Goal: Information Seeking & Learning: Learn about a topic

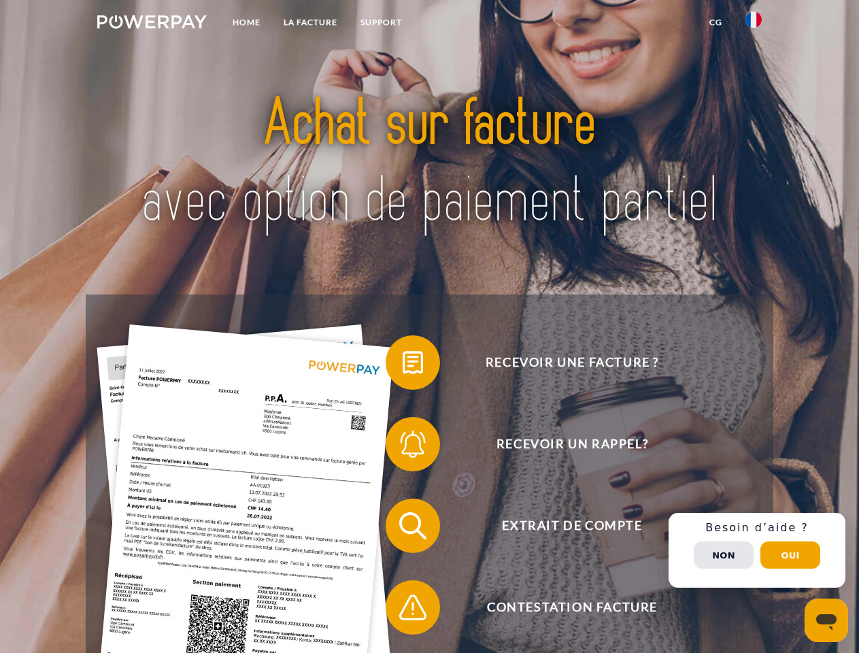
click at [152, 24] on img at bounding box center [151, 22] width 109 height 14
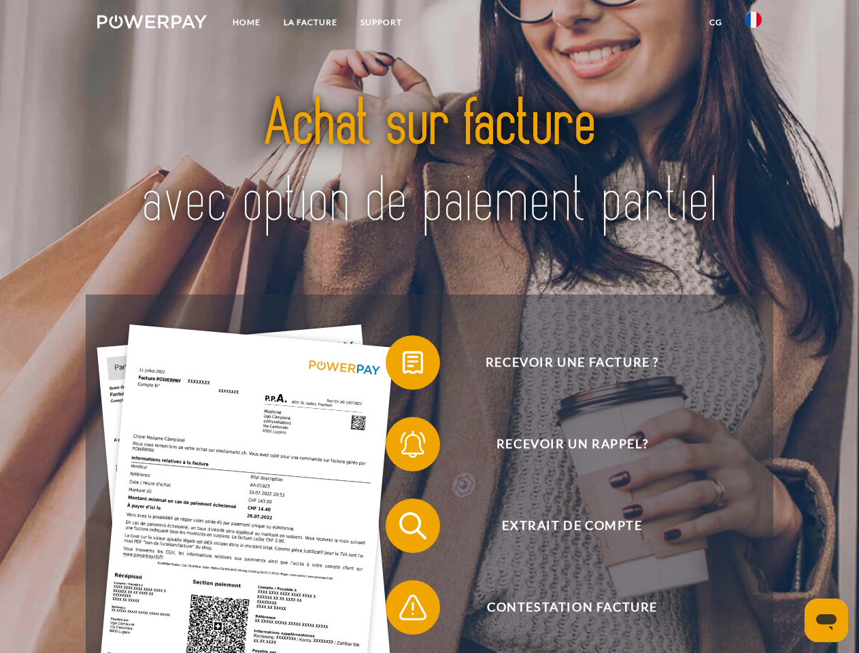
click at [753, 24] on img at bounding box center [753, 20] width 16 height 16
click at [715, 22] on link "CG" at bounding box center [715, 22] width 36 height 24
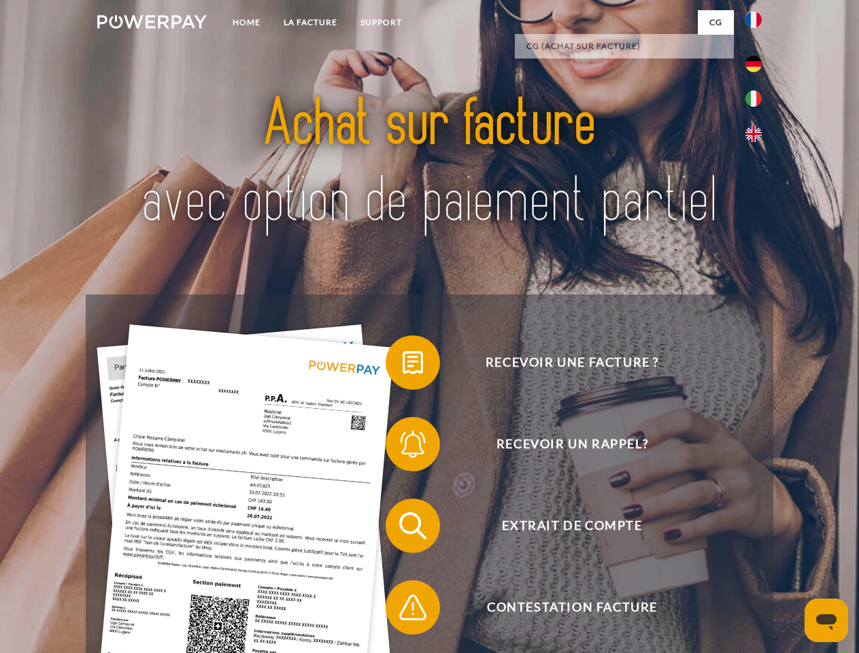
click at [402, 365] on span at bounding box center [392, 362] width 68 height 68
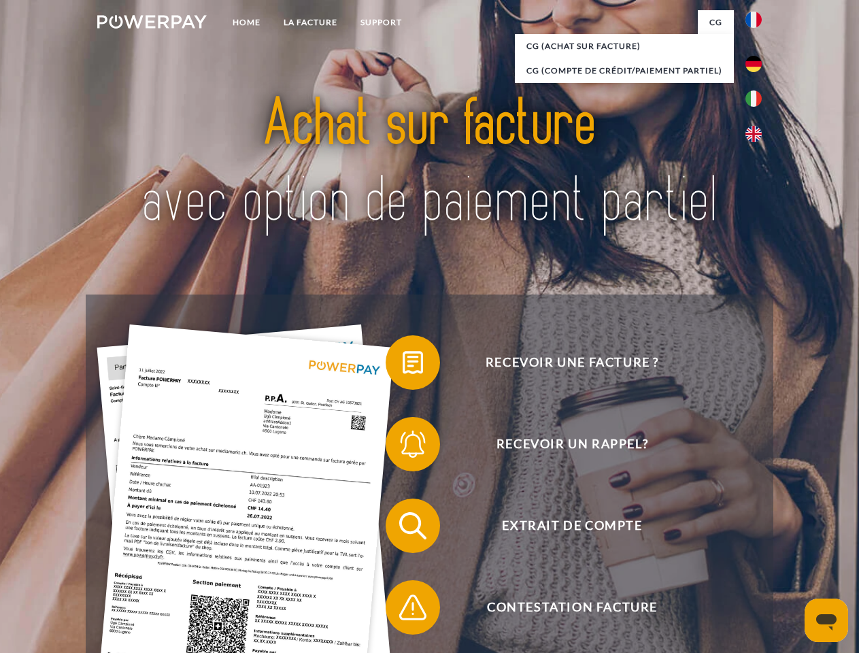
click at [402, 447] on span at bounding box center [392, 444] width 68 height 68
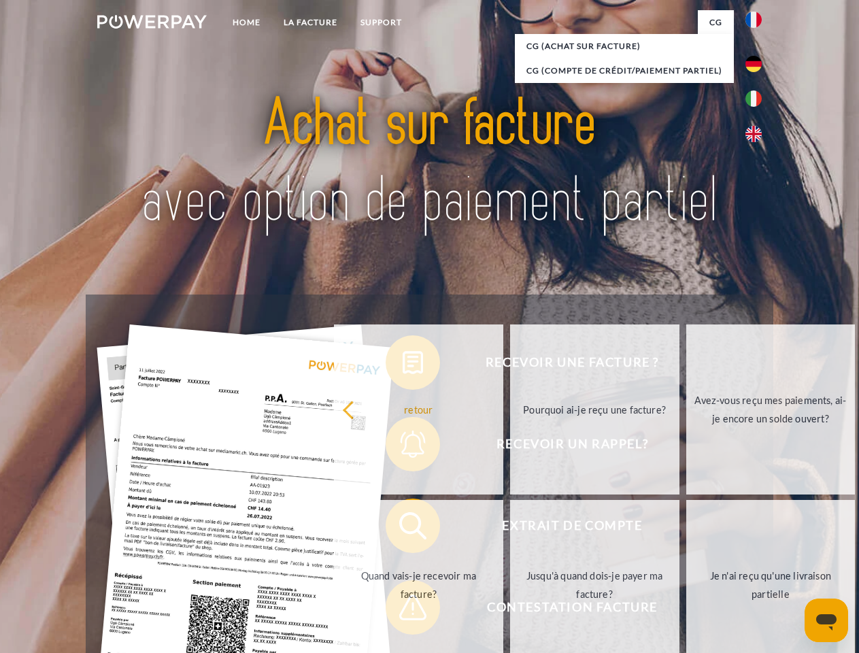
click at [510, 528] on link "Jusqu'à quand dois-je payer ma facture?" at bounding box center [594, 585] width 169 height 170
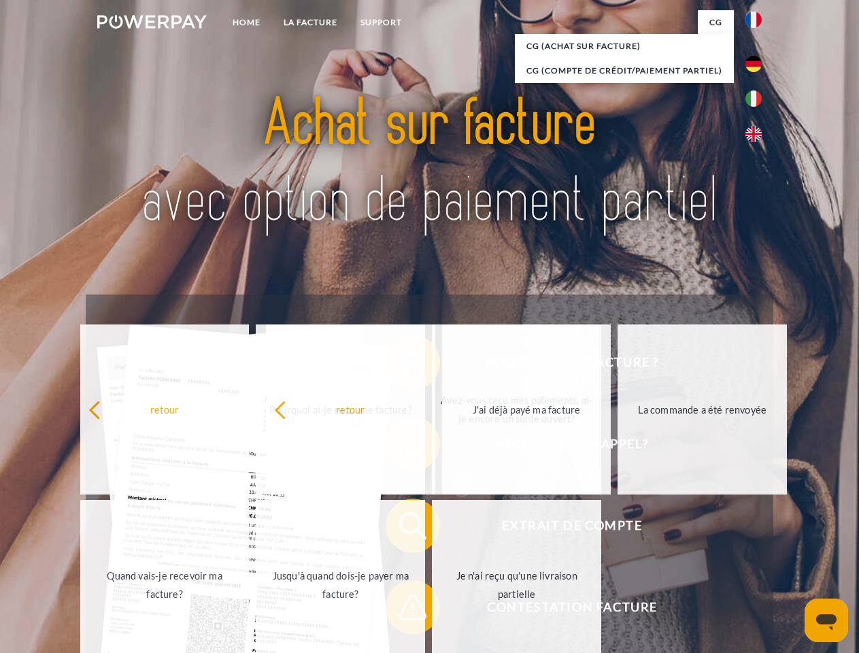
click at [402, 610] on span at bounding box center [392, 607] width 68 height 68
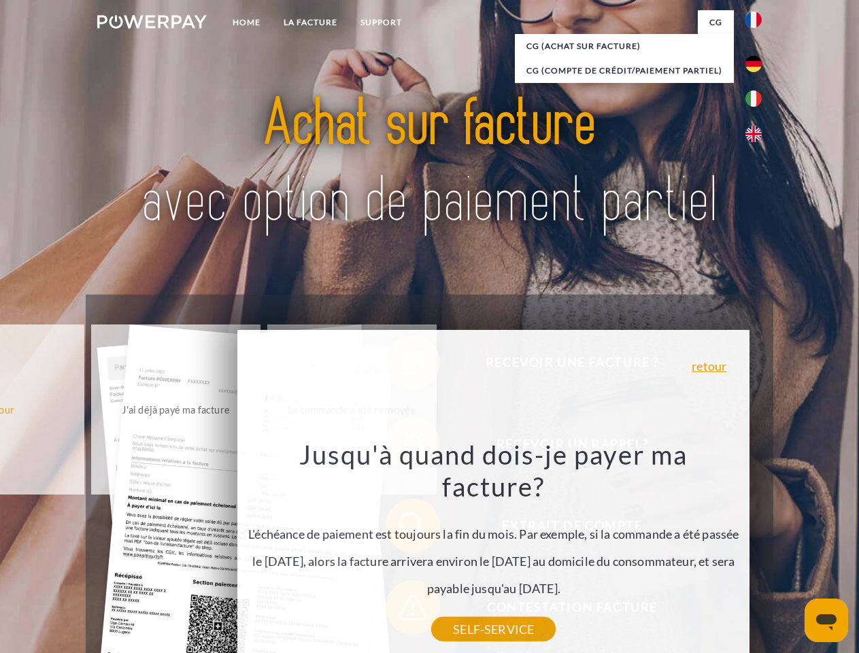
click at [757, 550] on div "Recevoir une facture ? Recevoir un rappel? Extrait de compte retour" at bounding box center [429, 566] width 687 height 544
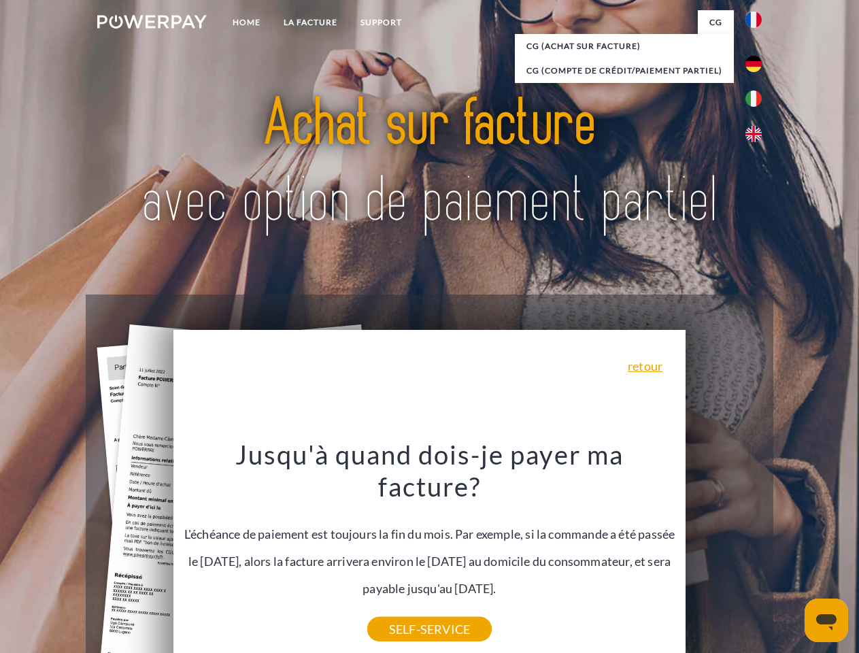
click at [723, 553] on span "Extrait de compte" at bounding box center [571, 525] width 333 height 54
click at [790, 555] on header "Home LA FACTURE Support" at bounding box center [429, 469] width 859 height 939
